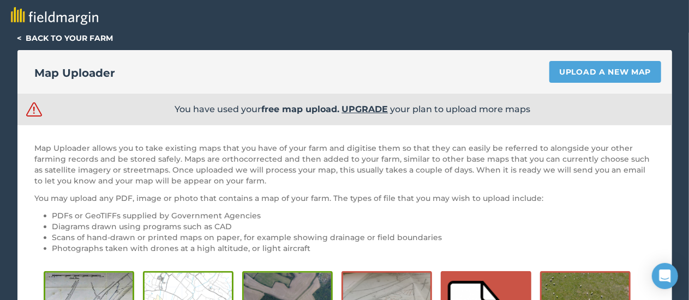
click at [88, 38] on link "< Back to your farm" at bounding box center [65, 38] width 96 height 10
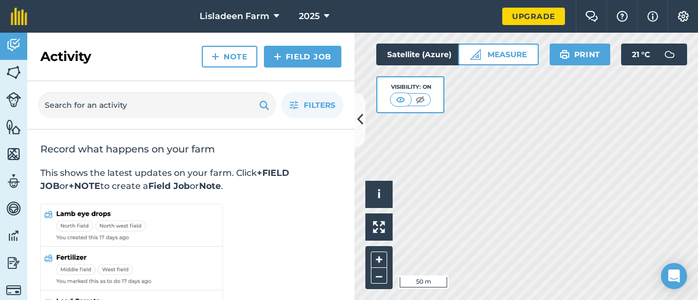
drag, startPoint x: 266, startPoint y: 212, endPoint x: 466, endPoint y: 6, distance: 286.9
click at [466, 6] on nav "Lisladeen Farm 2025" at bounding box center [270, 16] width 464 height 33
click at [681, 14] on img at bounding box center [683, 16] width 13 height 11
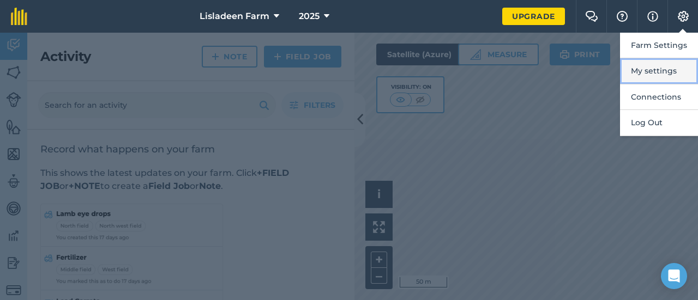
click at [653, 70] on button "My settings" at bounding box center [659, 71] width 78 height 26
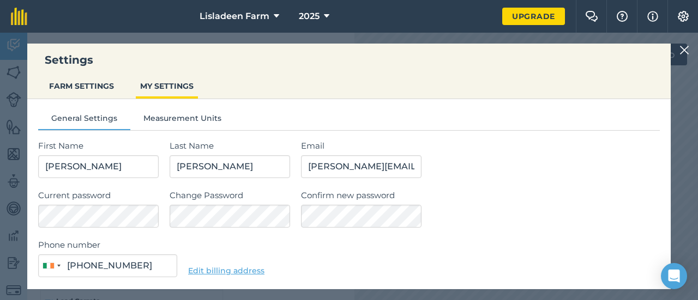
type input "087 031 4200"
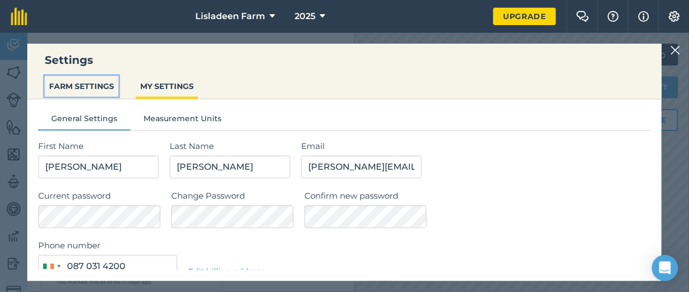
click at [88, 84] on button "FARM SETTINGS" at bounding box center [82, 86] width 74 height 21
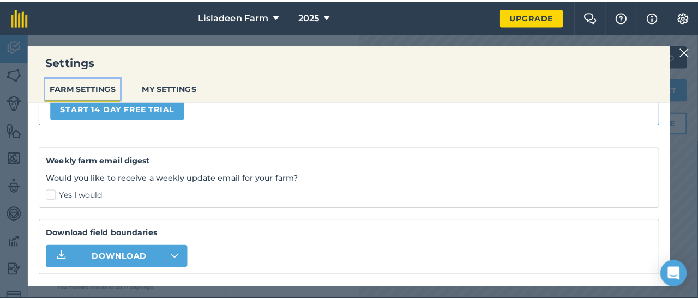
scroll to position [330, 0]
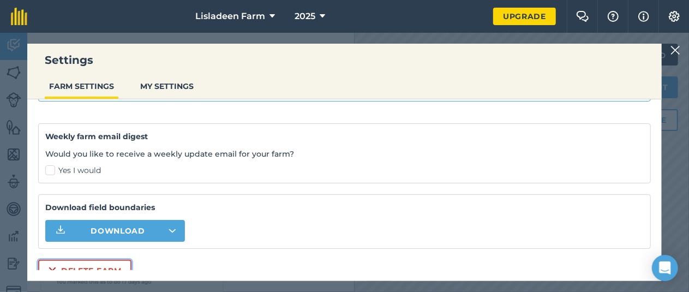
click at [89, 273] on button "Delete farm" at bounding box center [84, 271] width 93 height 22
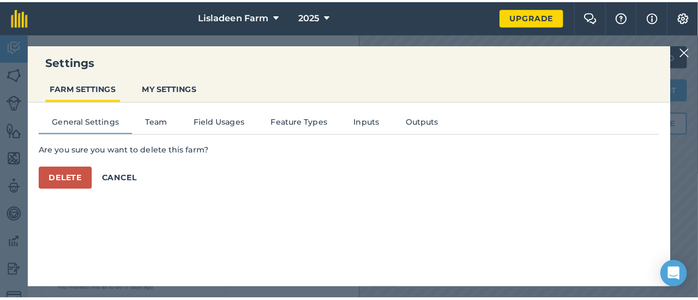
scroll to position [0, 0]
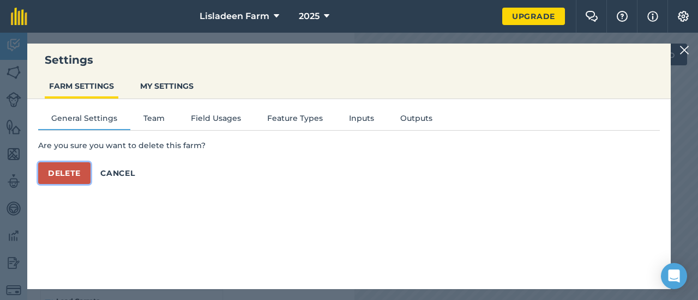
click at [74, 181] on button "Delete" at bounding box center [64, 174] width 52 height 22
